Goal: Information Seeking & Learning: Learn about a topic

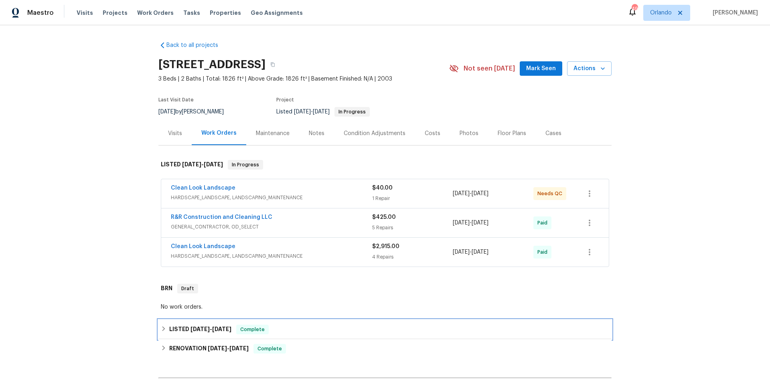
click at [285, 334] on div "LISTED 5/8/25 - 5/10/25 Complete" at bounding box center [385, 330] width 449 height 10
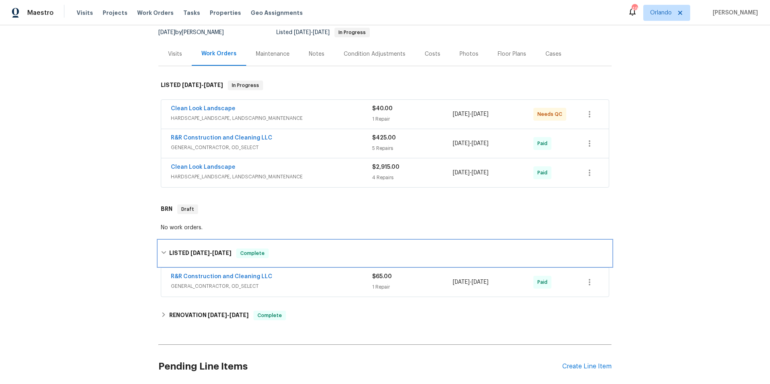
scroll to position [149, 0]
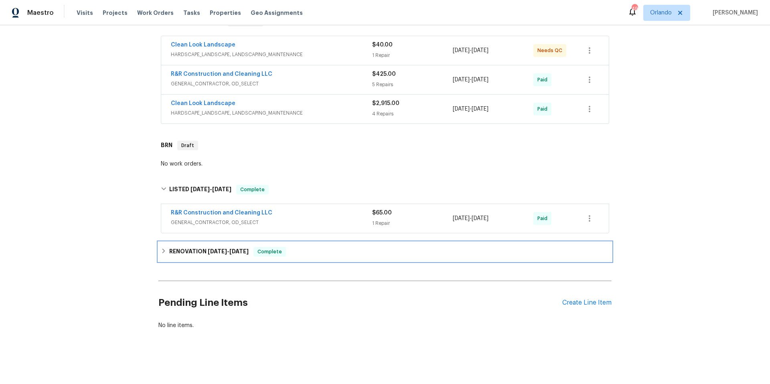
click at [313, 247] on div "RENOVATION 4/1/25 - 4/25/25 Complete" at bounding box center [385, 252] width 449 height 10
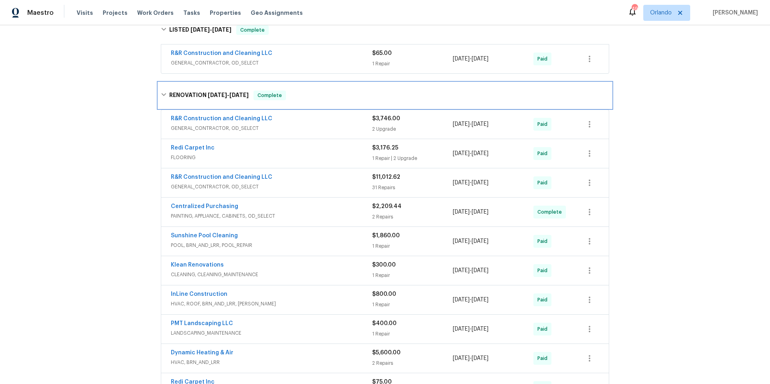
scroll to position [0, 0]
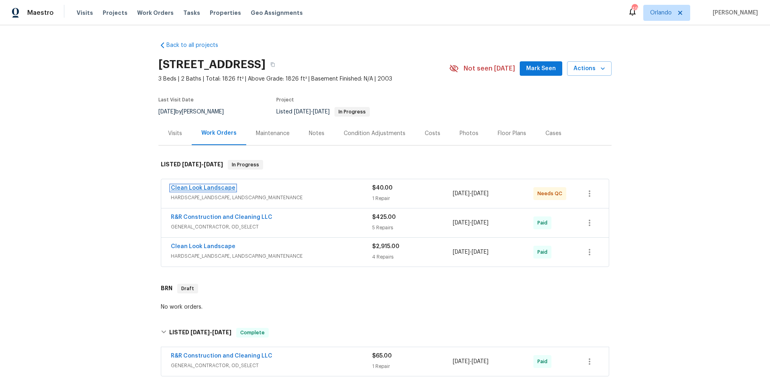
click at [210, 189] on link "Clean Look Landscape" at bounding box center [203, 188] width 65 height 6
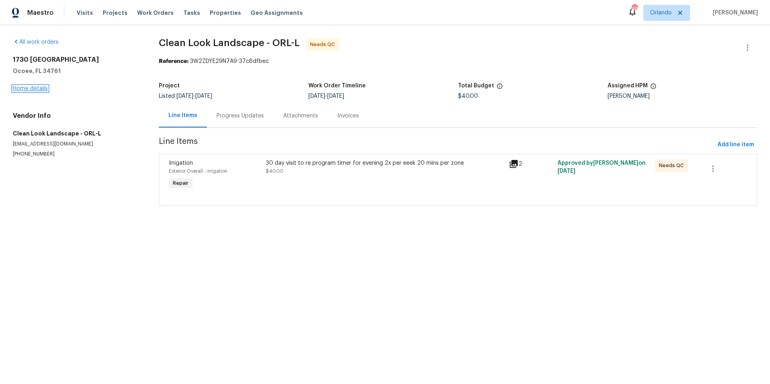
click at [45, 89] on link "Home details" at bounding box center [30, 89] width 35 height 6
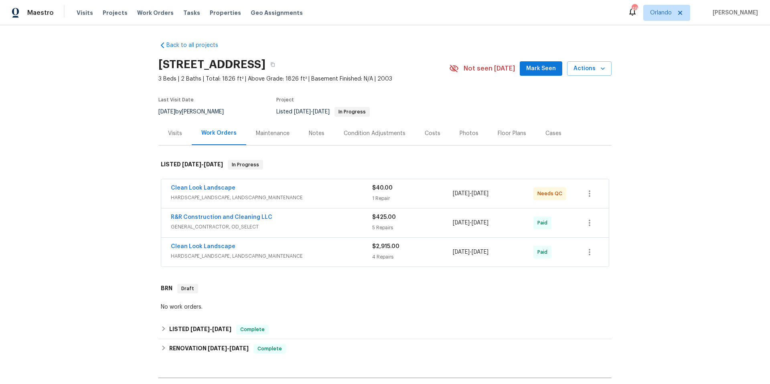
click at [270, 136] on div "Maintenance" at bounding box center [273, 134] width 34 height 8
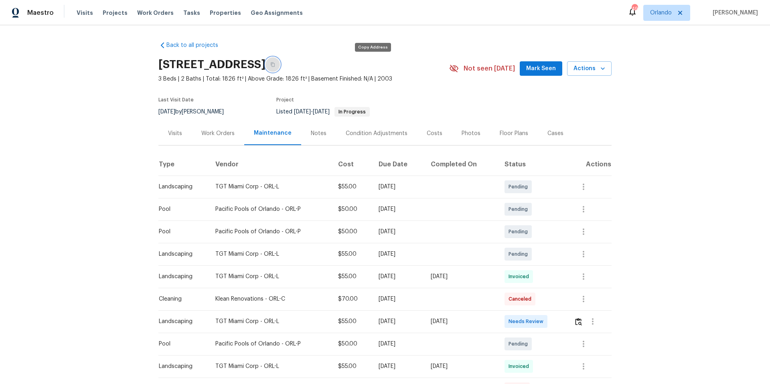
click at [275, 67] on icon "button" at bounding box center [273, 65] width 4 height 4
click at [215, 132] on div "Work Orders" at bounding box center [217, 134] width 33 height 8
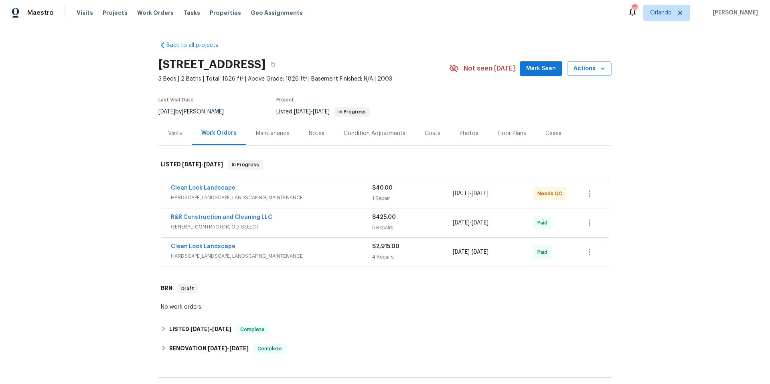
click at [316, 217] on div "R&R Construction and Cleaning LLC" at bounding box center [271, 218] width 201 height 10
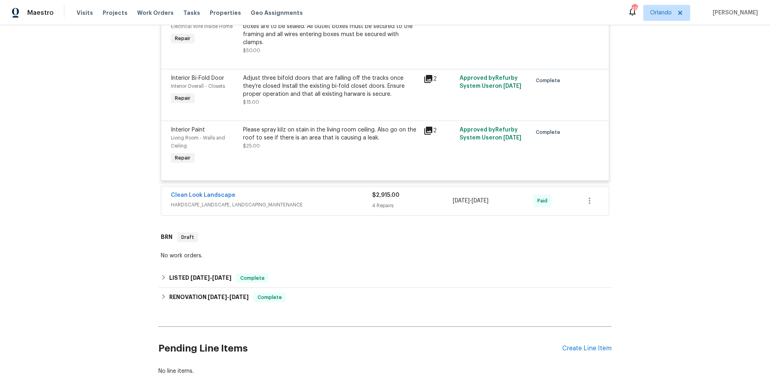
scroll to position [401, 0]
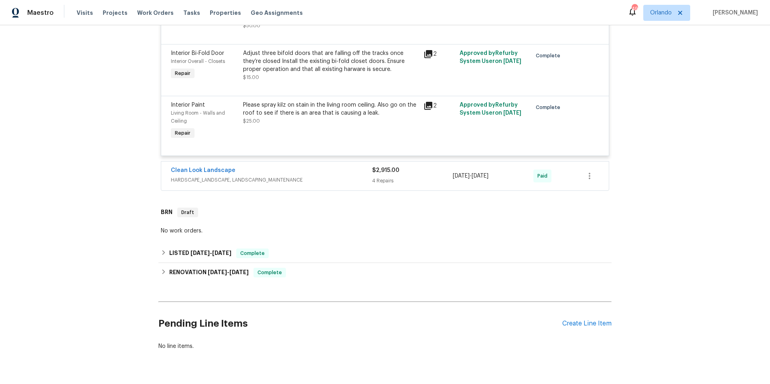
click at [338, 167] on div "Clean Look Landscape" at bounding box center [271, 172] width 201 height 10
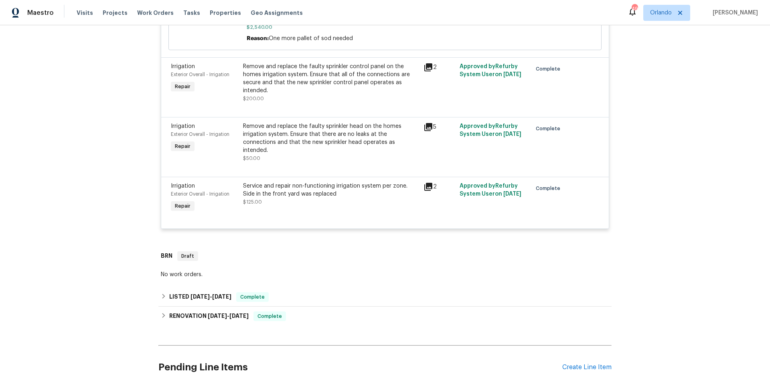
scroll to position [746, 0]
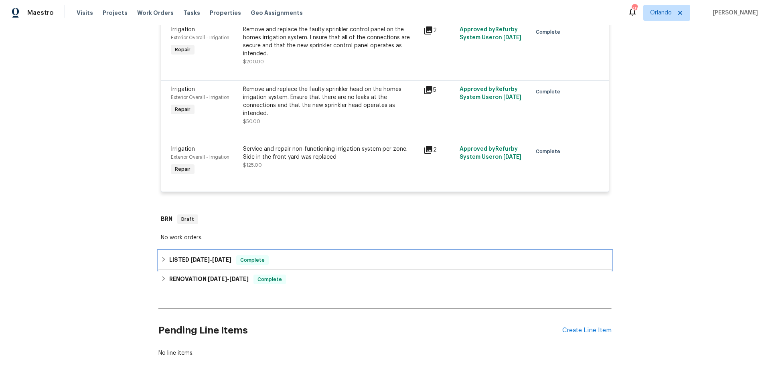
click at [299, 256] on div "LISTED 5/8/25 - 5/10/25 Complete" at bounding box center [385, 261] width 449 height 10
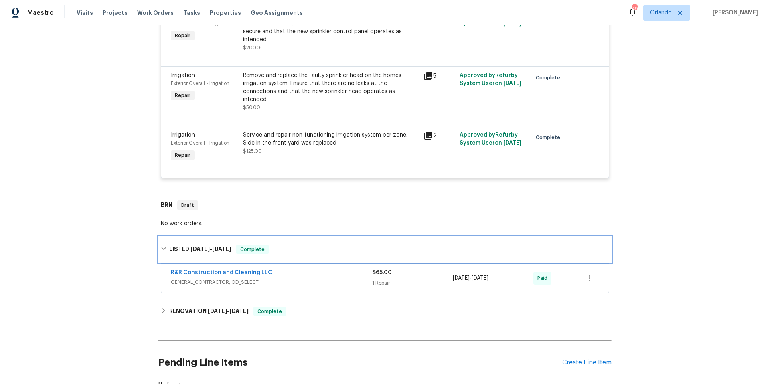
scroll to position [788, 0]
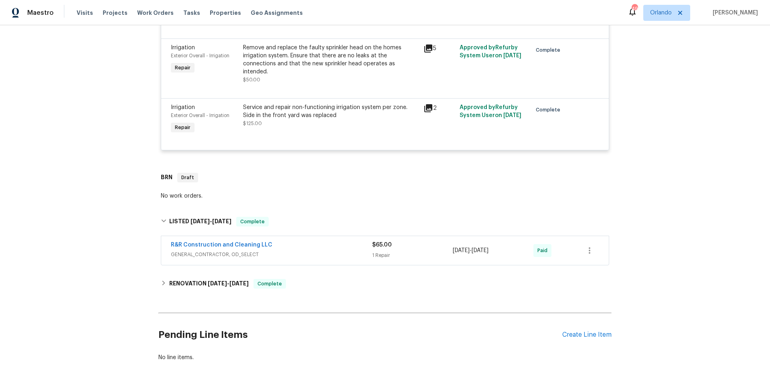
click at [319, 251] on span "GENERAL_CONTRACTOR, OD_SELECT" at bounding box center [271, 255] width 201 height 8
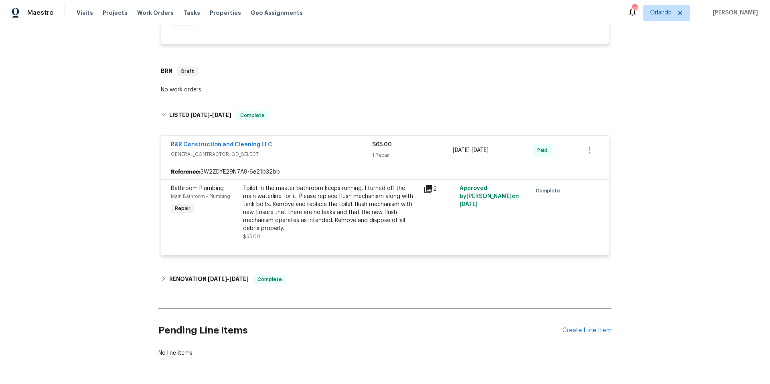
scroll to position [904, 0]
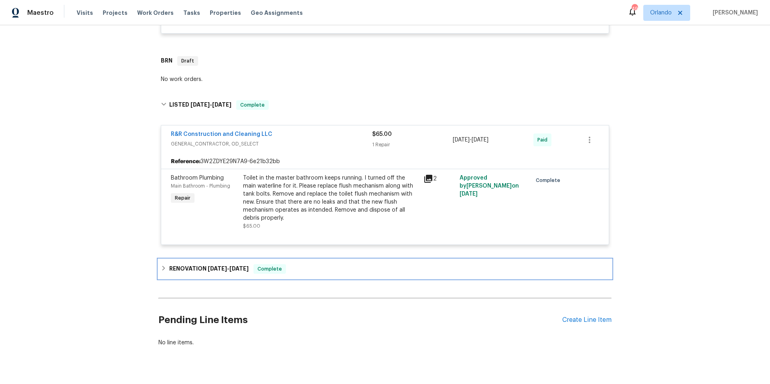
click at [319, 264] on div "RENOVATION 4/1/25 - 4/25/25 Complete" at bounding box center [385, 269] width 449 height 10
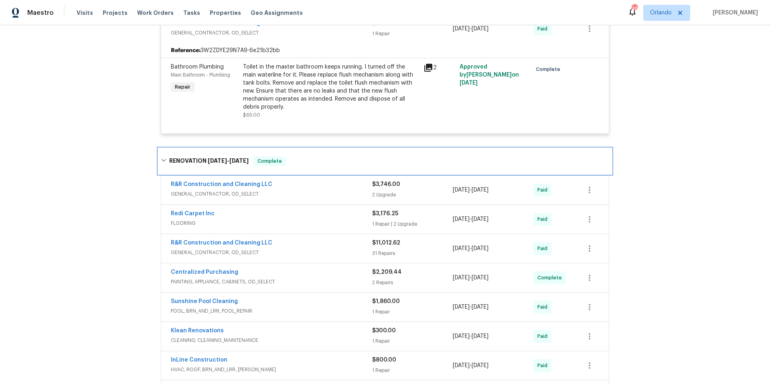
scroll to position [1048, 0]
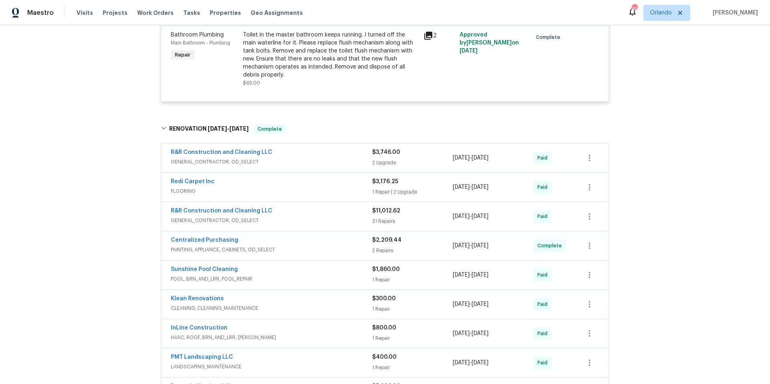
click at [300, 275] on span "POOL, BRN_AND_LRR, POOL_REPAIR" at bounding box center [271, 279] width 201 height 8
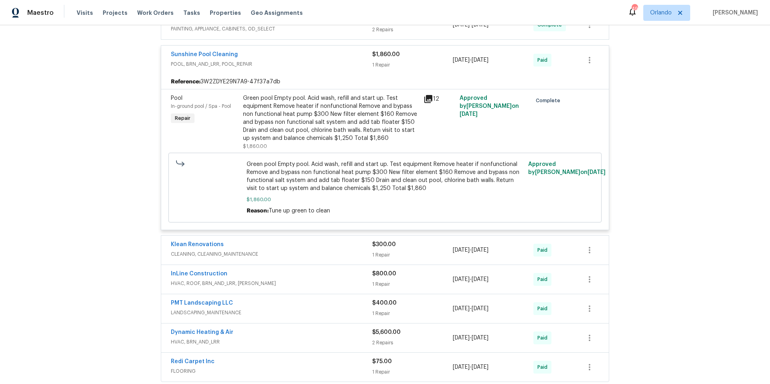
scroll to position [1371, 0]
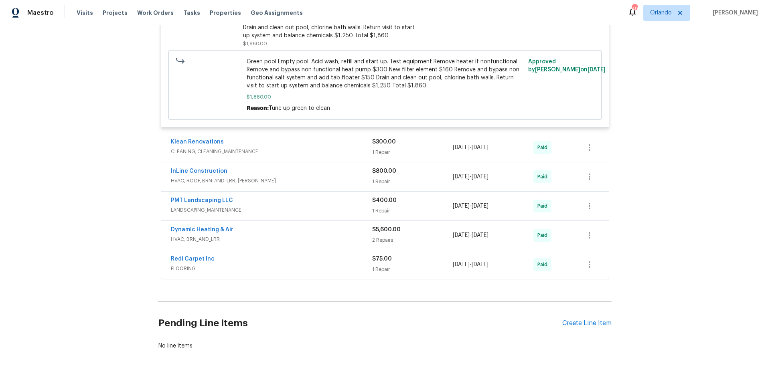
click at [277, 138] on div "Klean Renovations" at bounding box center [271, 143] width 201 height 10
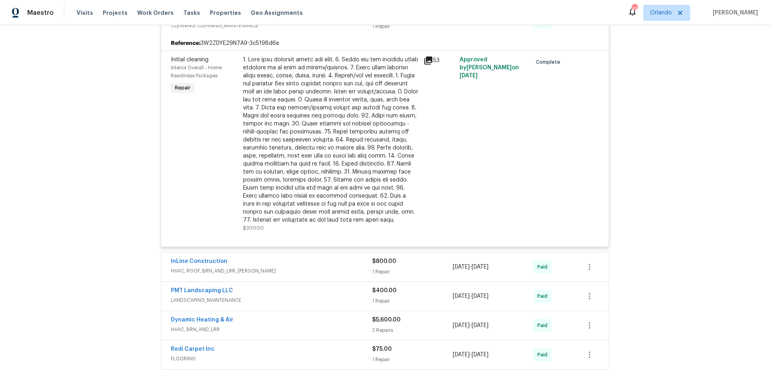
scroll to position [1499, 0]
click at [276, 256] on div "InLine Construction" at bounding box center [271, 261] width 201 height 10
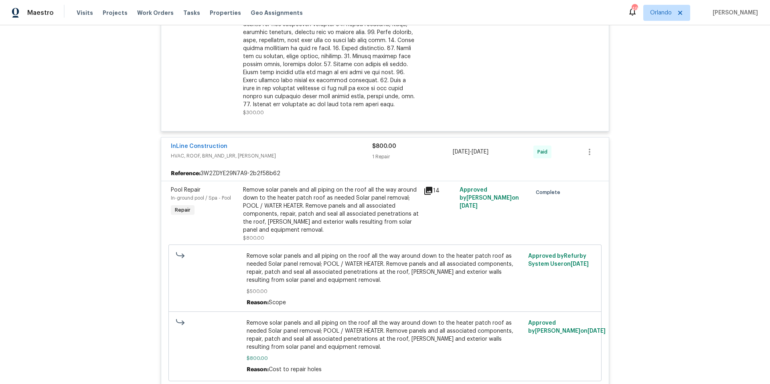
scroll to position [1503, 0]
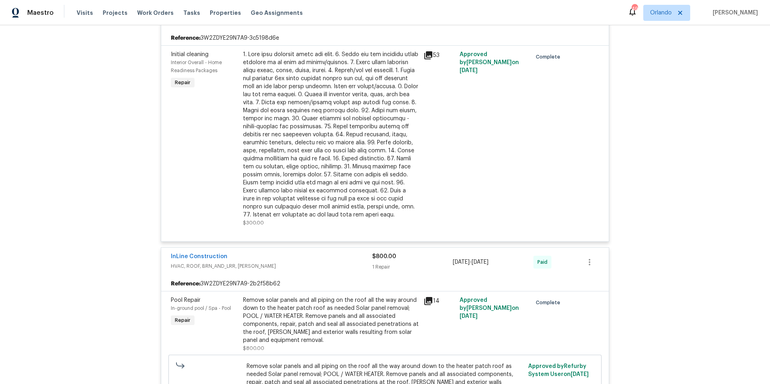
click at [297, 253] on div "InLine Construction" at bounding box center [271, 258] width 201 height 10
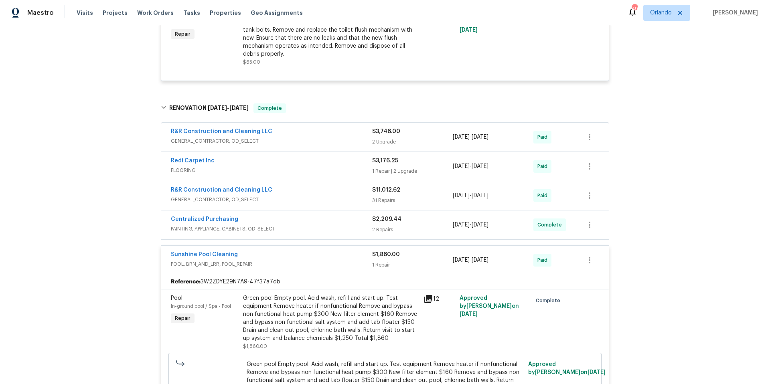
scroll to position [1065, 0]
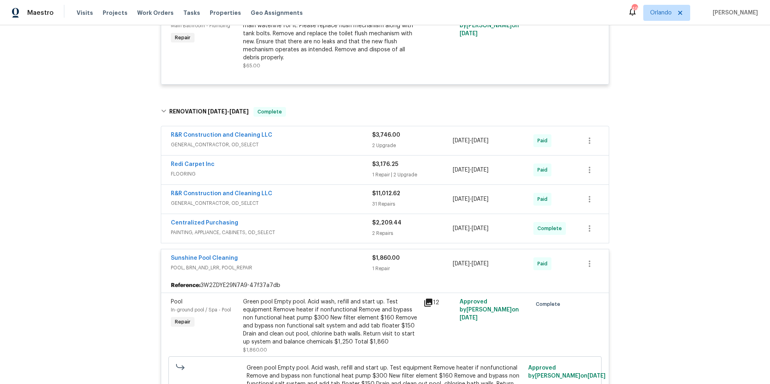
click at [293, 254] on div "Sunshine Pool Cleaning" at bounding box center [271, 259] width 201 height 10
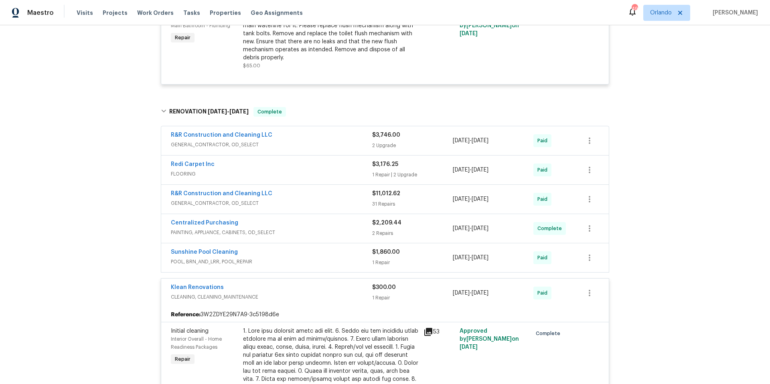
click at [286, 284] on div "Klean Renovations" at bounding box center [271, 289] width 201 height 10
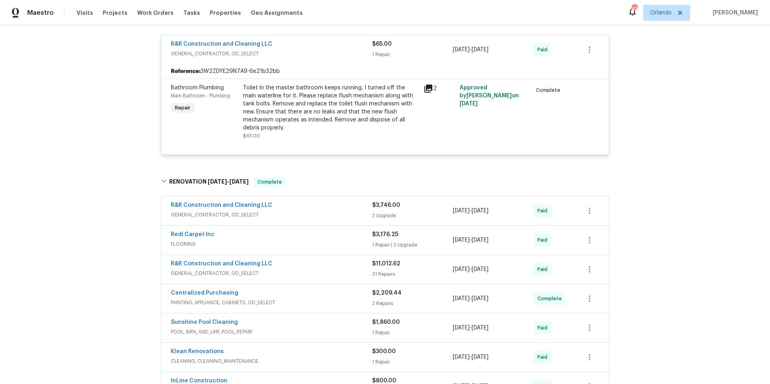
scroll to position [912, 0]
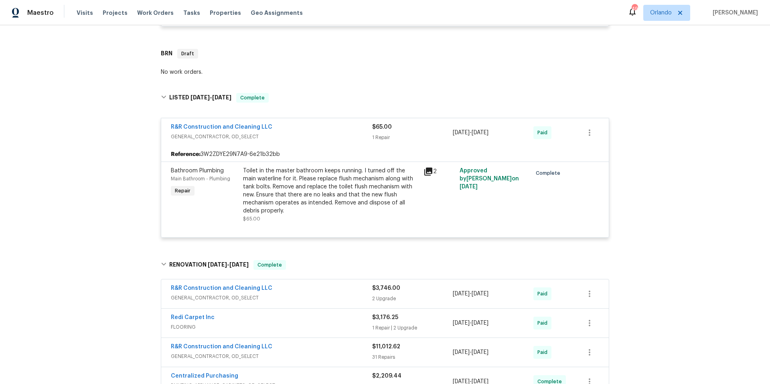
click at [309, 133] on span "GENERAL_CONTRACTOR, OD_SELECT" at bounding box center [271, 137] width 201 height 8
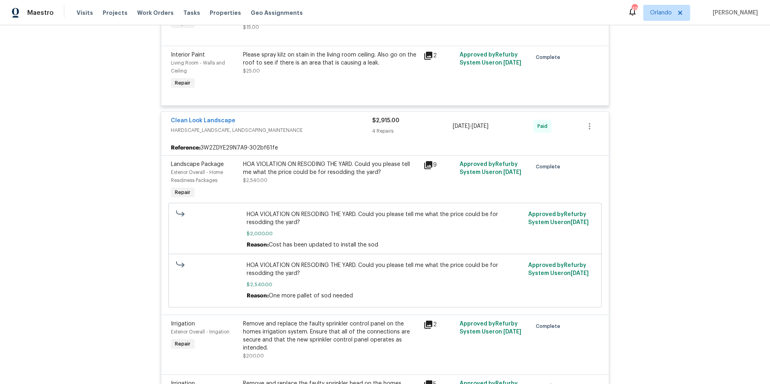
scroll to position [360, 0]
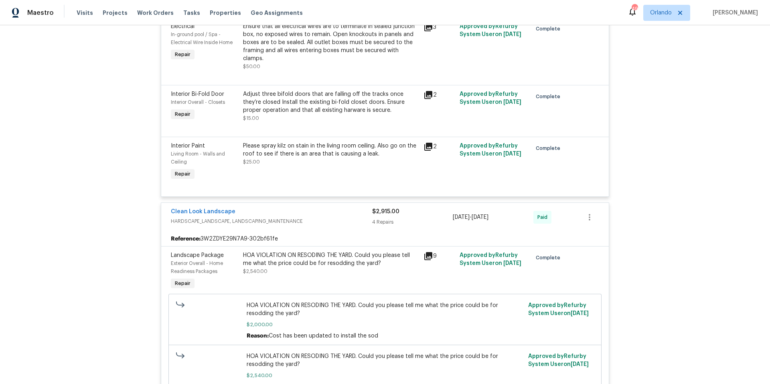
click at [308, 208] on div "Clean Look Landscape" at bounding box center [271, 213] width 201 height 10
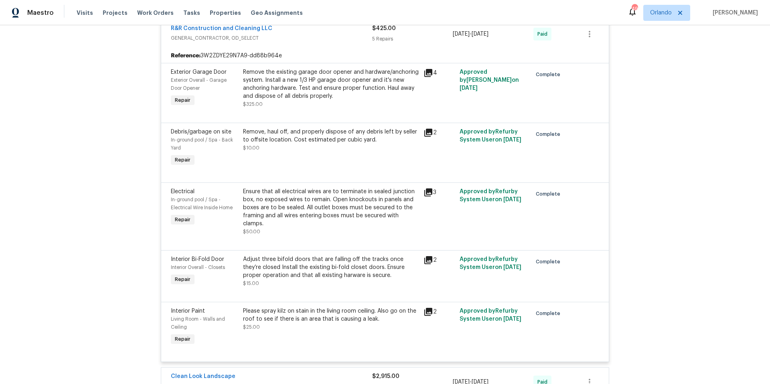
scroll to position [0, 0]
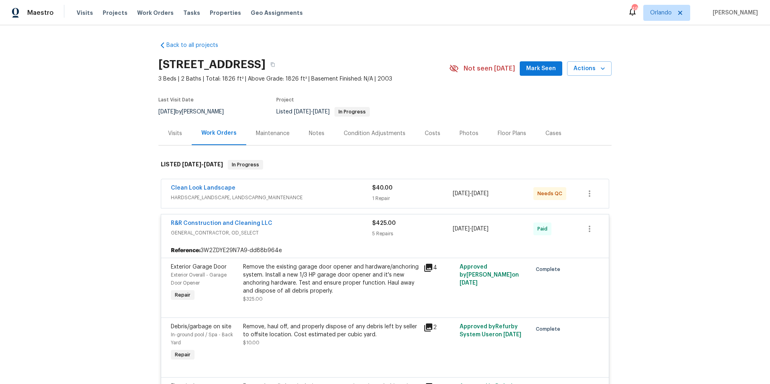
click at [286, 225] on div "R&R Construction and Cleaning LLC" at bounding box center [271, 224] width 201 height 10
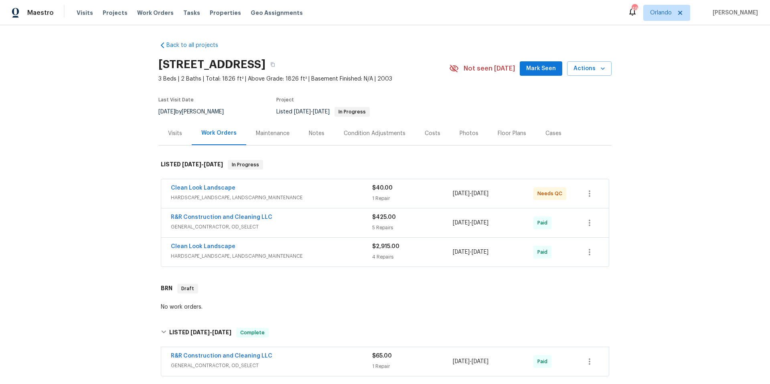
click at [429, 135] on div "Costs" at bounding box center [433, 134] width 16 height 8
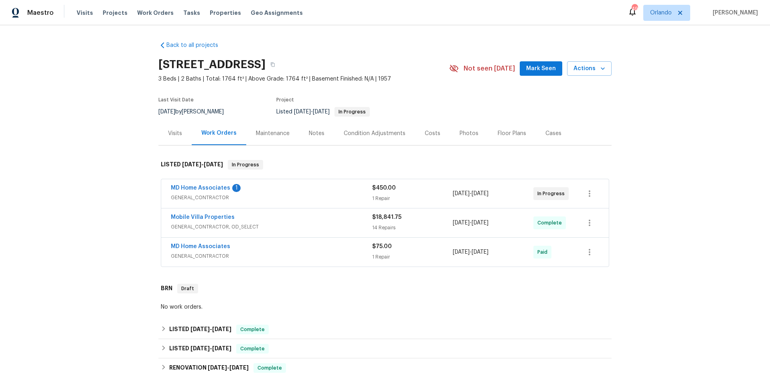
click at [304, 189] on div "MD Home Associates 1" at bounding box center [271, 189] width 201 height 10
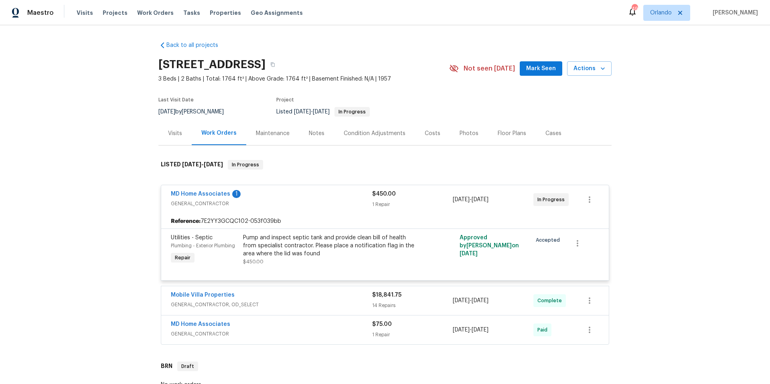
scroll to position [69, 0]
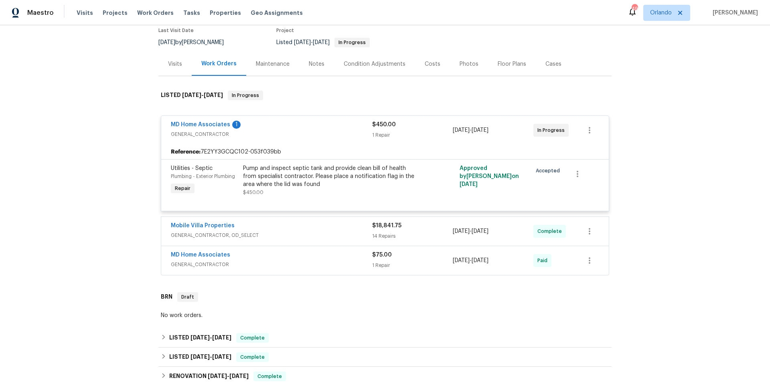
click at [292, 226] on div "Mobile Villa Properties" at bounding box center [271, 227] width 201 height 10
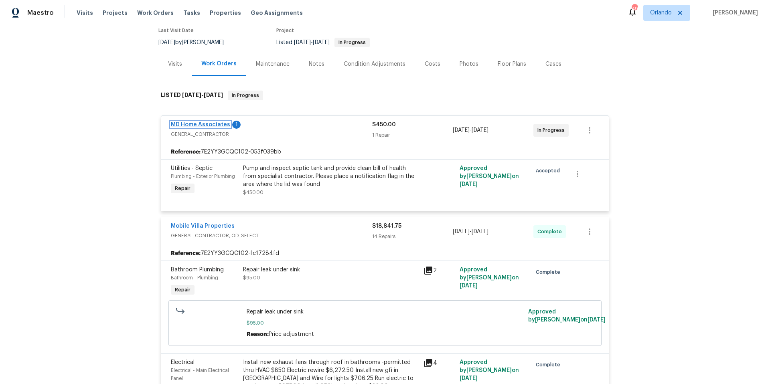
click at [191, 125] on link "MD Home Associates" at bounding box center [200, 125] width 59 height 6
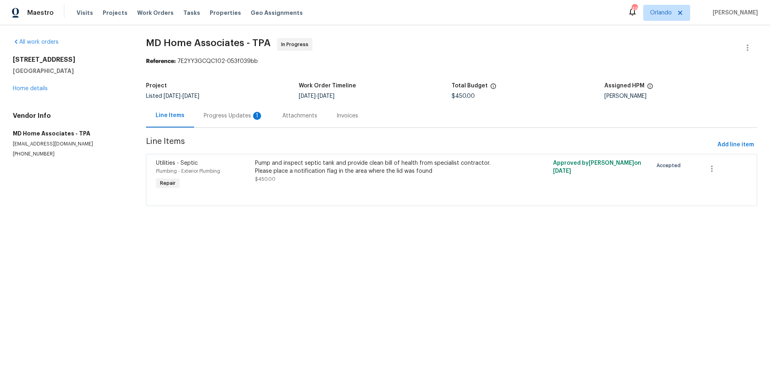
click at [221, 116] on div "Progress Updates 1" at bounding box center [233, 116] width 59 height 8
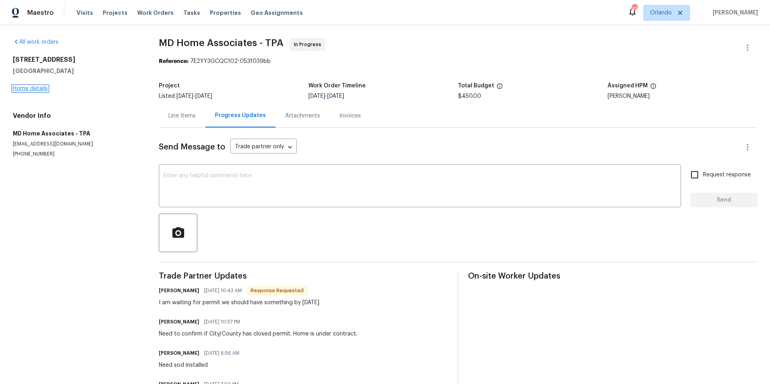
click at [39, 89] on link "Home details" at bounding box center [30, 89] width 35 height 6
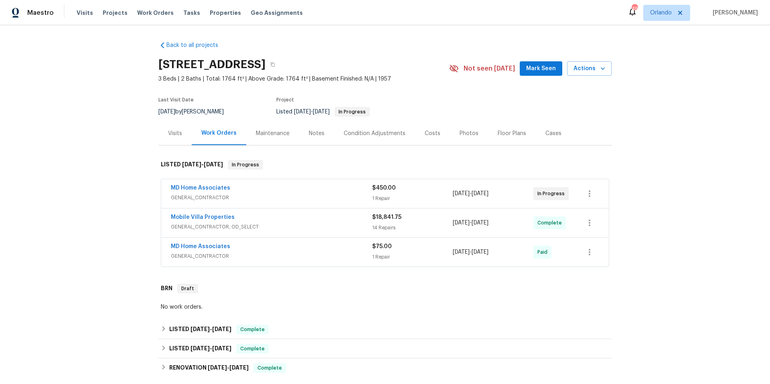
click at [302, 223] on span "GENERAL_CONTRACTOR, OD_SELECT" at bounding box center [271, 227] width 201 height 8
